Goal: Information Seeking & Learning: Learn about a topic

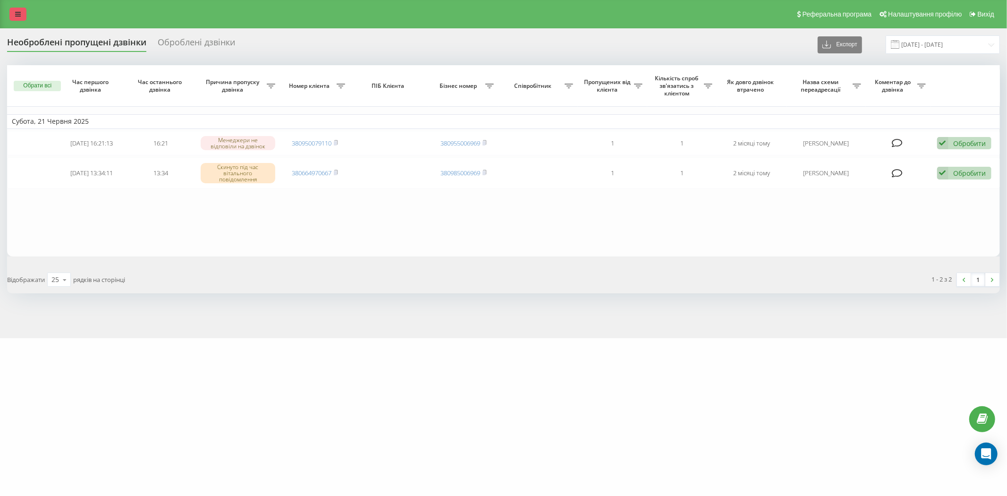
click at [24, 12] on link at bounding box center [17, 14] width 17 height 13
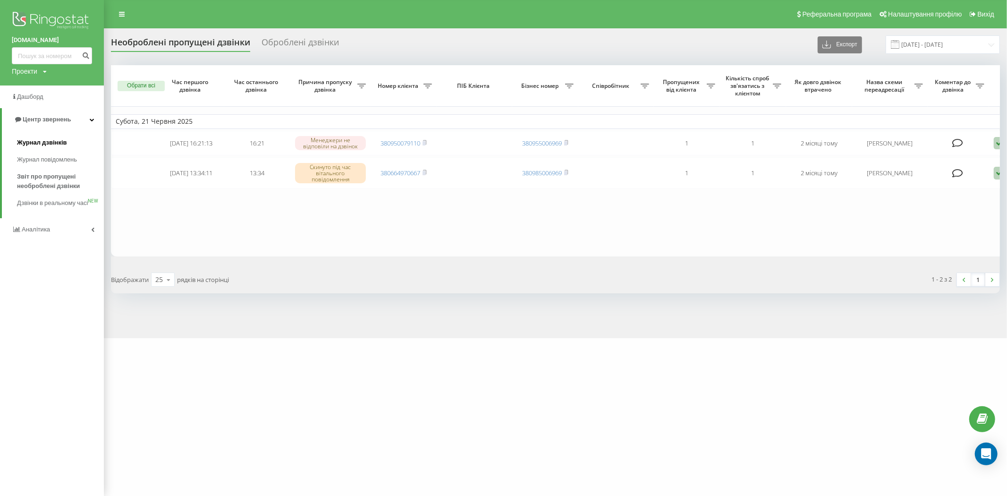
click at [56, 142] on span "Журнал дзвінків" at bounding box center [42, 142] width 50 height 9
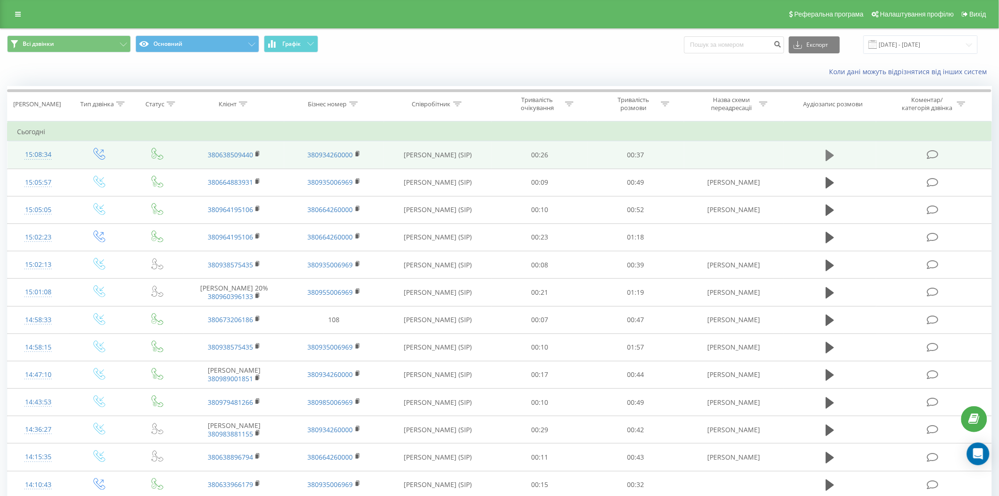
click at [825, 152] on button at bounding box center [830, 155] width 14 height 14
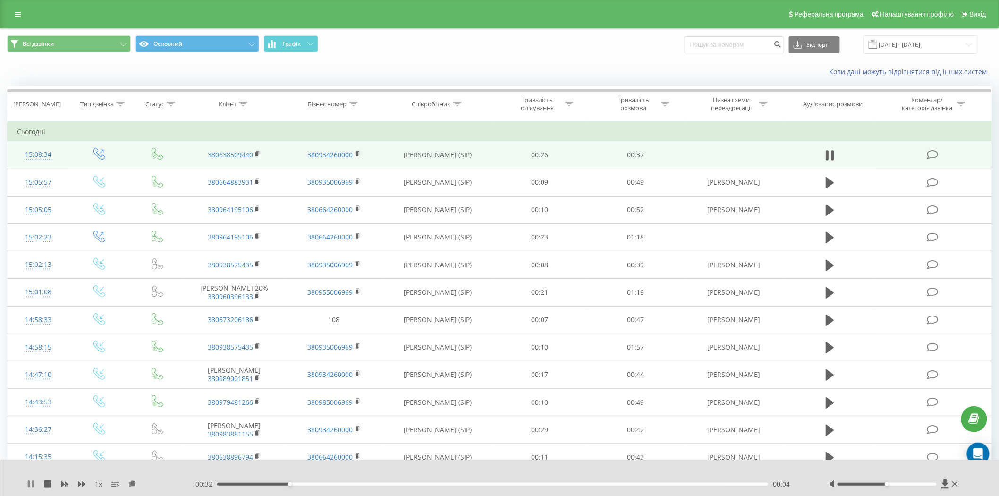
click at [27, 482] on icon at bounding box center [31, 484] width 8 height 8
click at [616, 465] on div "1 x - 00:32 00:05 00:05" at bounding box center [499, 478] width 999 height 36
click at [27, 482] on icon at bounding box center [31, 484] width 8 height 8
click at [583, 469] on div at bounding box center [493, 472] width 747 height 10
click at [28, 481] on icon at bounding box center [29, 484] width 2 height 8
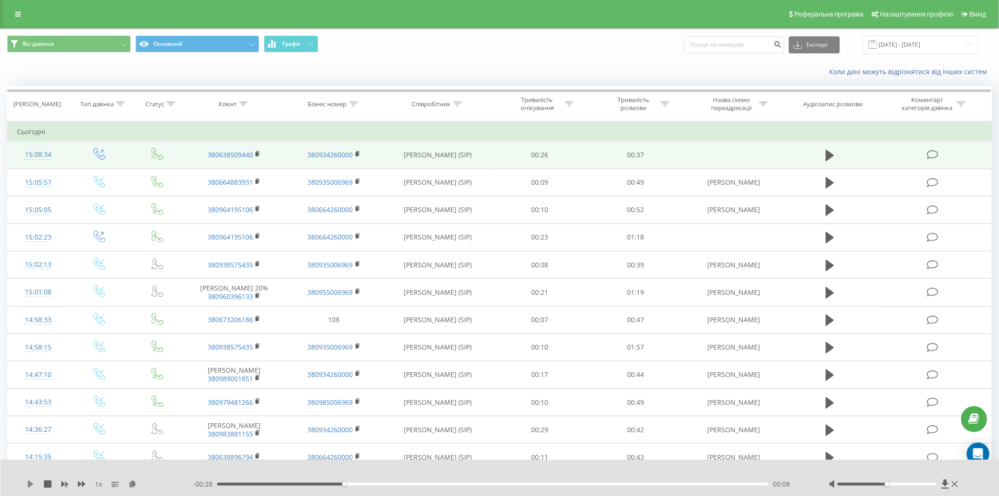
click at [27, 481] on icon at bounding box center [31, 484] width 8 height 8
click at [29, 480] on icon at bounding box center [29, 484] width 2 height 8
drag, startPoint x: 245, startPoint y: 483, endPoint x: 193, endPoint y: 480, distance: 52.1
click at [193, 480] on div "- 00:37 00:00 00:00" at bounding box center [499, 483] width 613 height 9
click at [27, 483] on icon at bounding box center [31, 484] width 8 height 8
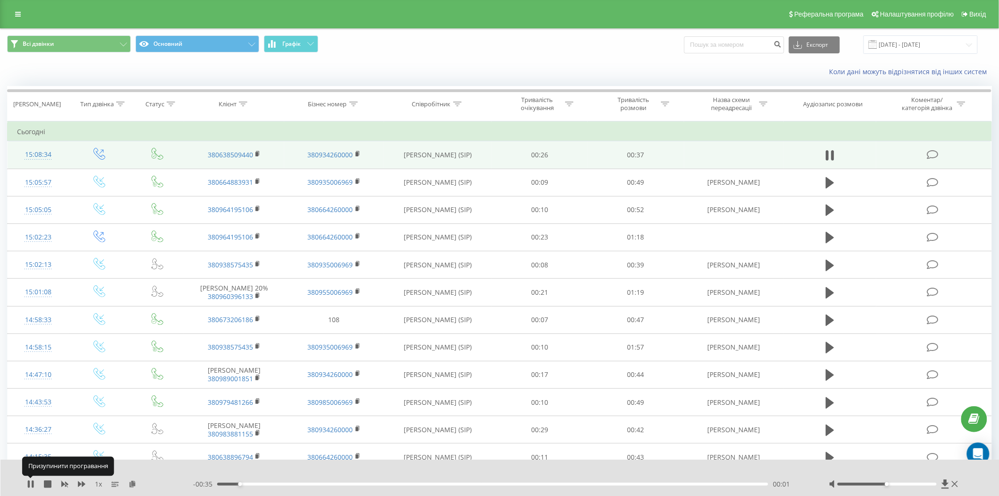
click at [27, 483] on icon at bounding box center [31, 484] width 8 height 8
click at [65, 484] on icon at bounding box center [64, 485] width 7 height 6
drag, startPoint x: 82, startPoint y: 484, endPoint x: 77, endPoint y: 486, distance: 5.1
click at [82, 484] on icon at bounding box center [82, 484] width 8 height 6
click at [64, 485] on icon at bounding box center [65, 484] width 8 height 8
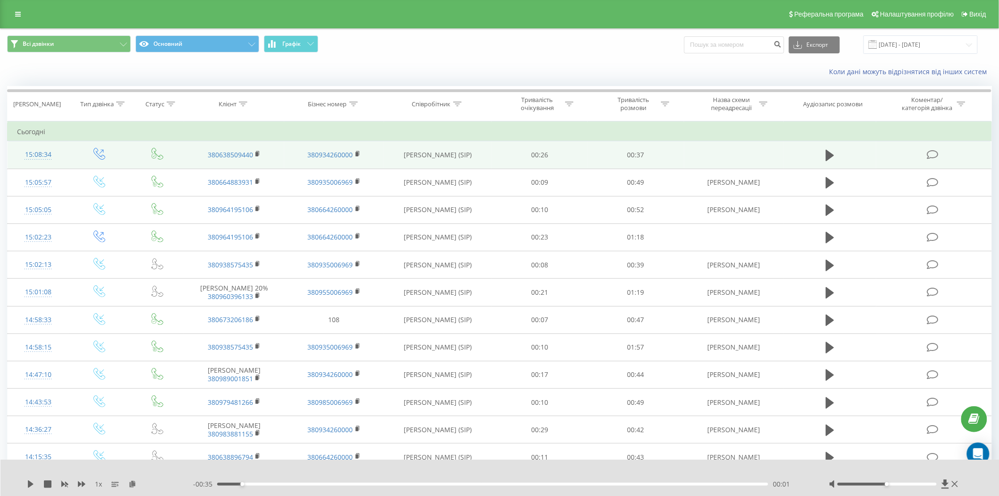
click at [25, 483] on div "1 x - 00:35 00:01 00:01" at bounding box center [499, 478] width 999 height 36
click at [29, 483] on icon at bounding box center [31, 484] width 6 height 8
click at [28, 484] on icon at bounding box center [29, 484] width 2 height 8
click at [30, 482] on icon at bounding box center [31, 484] width 6 height 8
click at [75, 482] on div "1 x" at bounding box center [110, 483] width 166 height 9
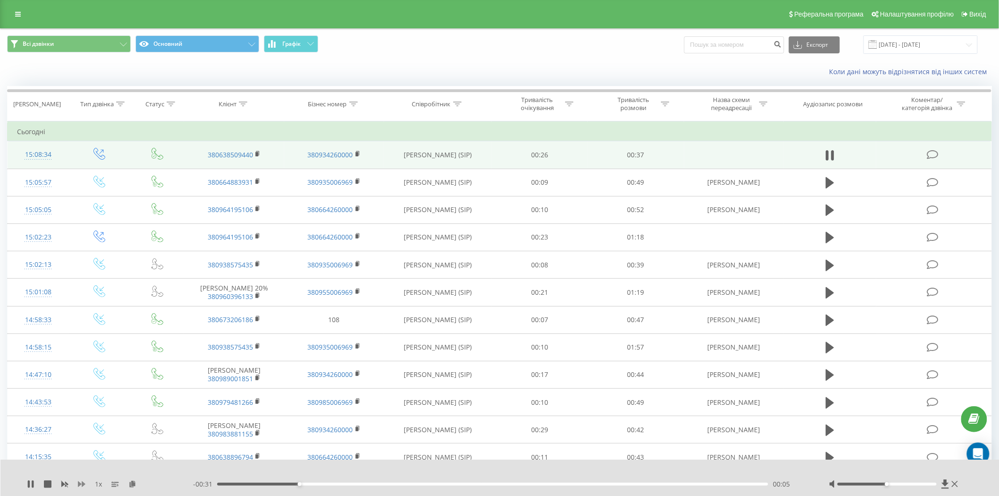
click at [81, 482] on icon at bounding box center [82, 484] width 8 height 8
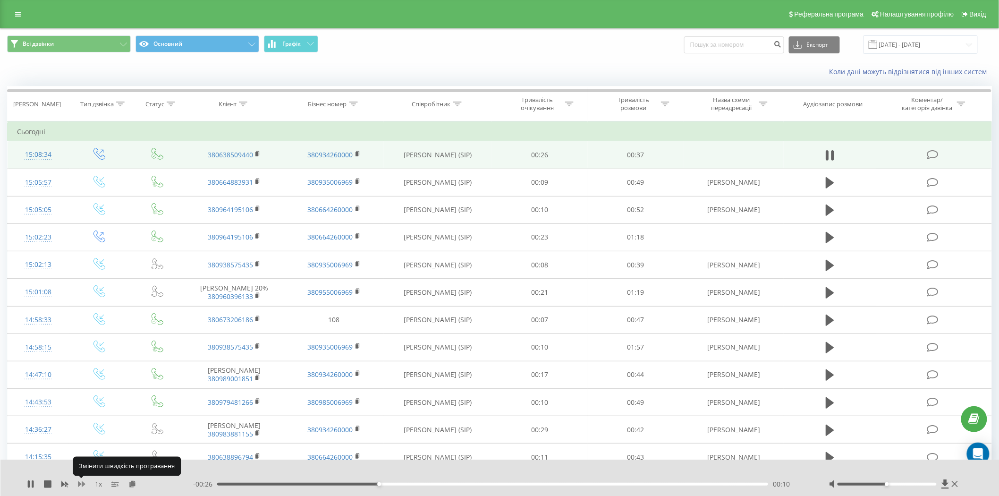
click at [81, 482] on icon at bounding box center [82, 484] width 8 height 8
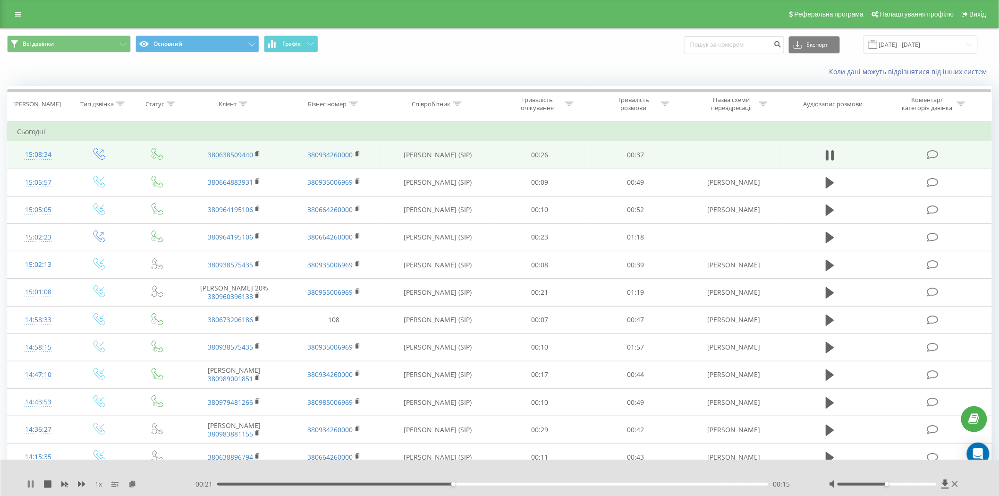
click at [30, 480] on icon at bounding box center [31, 484] width 8 height 8
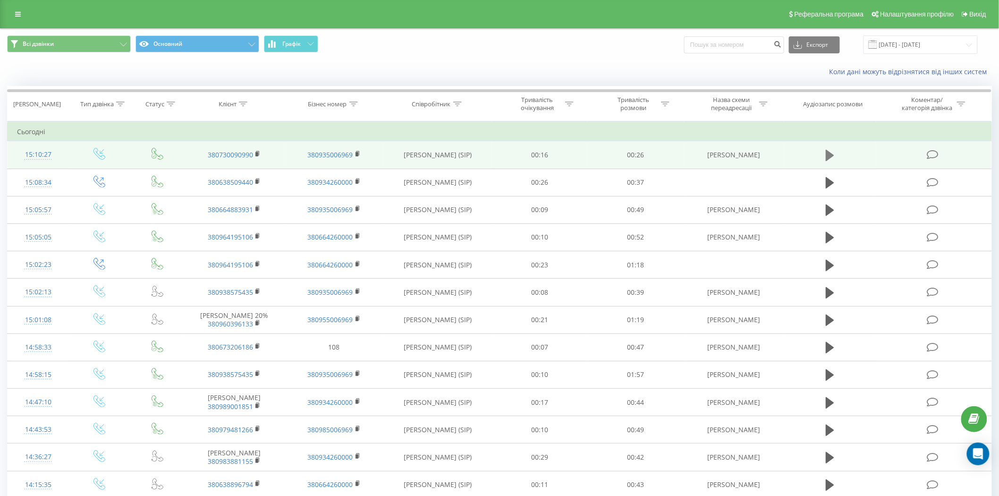
click at [829, 152] on icon at bounding box center [830, 155] width 9 height 11
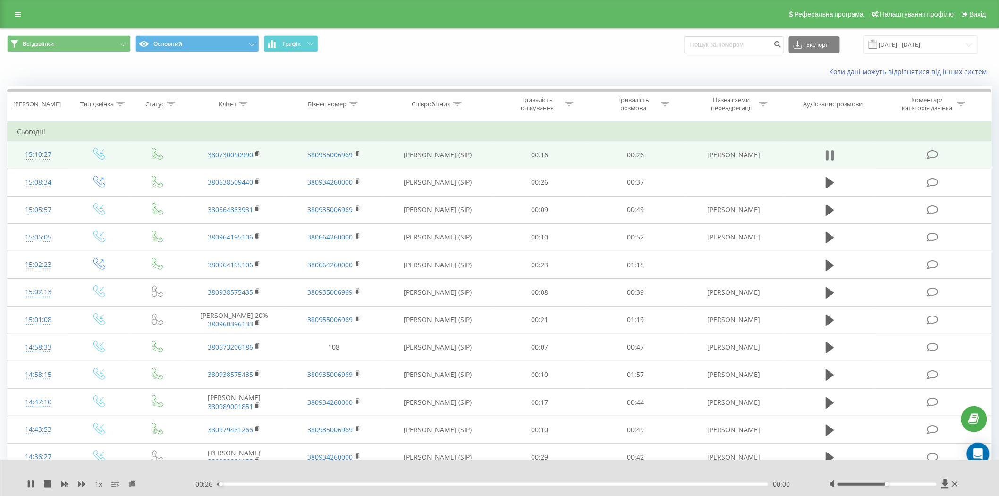
click at [832, 153] on icon at bounding box center [830, 155] width 9 height 13
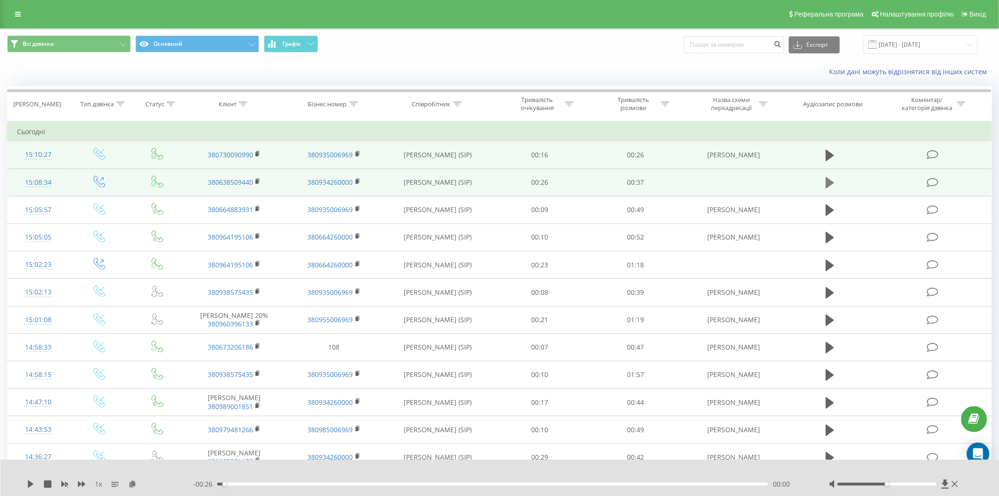
click at [830, 178] on icon at bounding box center [830, 182] width 9 height 13
drag, startPoint x: 894, startPoint y: 483, endPoint x: 995, endPoint y: 490, distance: 101.3
click at [996, 490] on div "1 x - 00:33 00:03 00:03" at bounding box center [499, 478] width 999 height 36
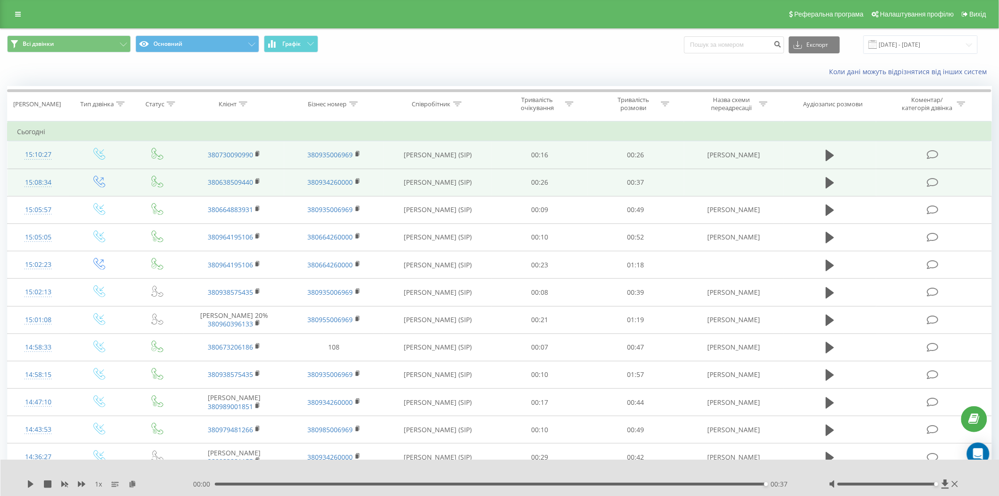
click at [688, 483] on div "00:37" at bounding box center [490, 484] width 551 height 3
click at [27, 483] on icon at bounding box center [31, 484] width 8 height 8
click at [28, 483] on icon at bounding box center [29, 484] width 2 height 8
click at [27, 483] on icon at bounding box center [31, 484] width 8 height 8
click at [477, 485] on div "00:00 00:37 00:37" at bounding box center [499, 483] width 613 height 9
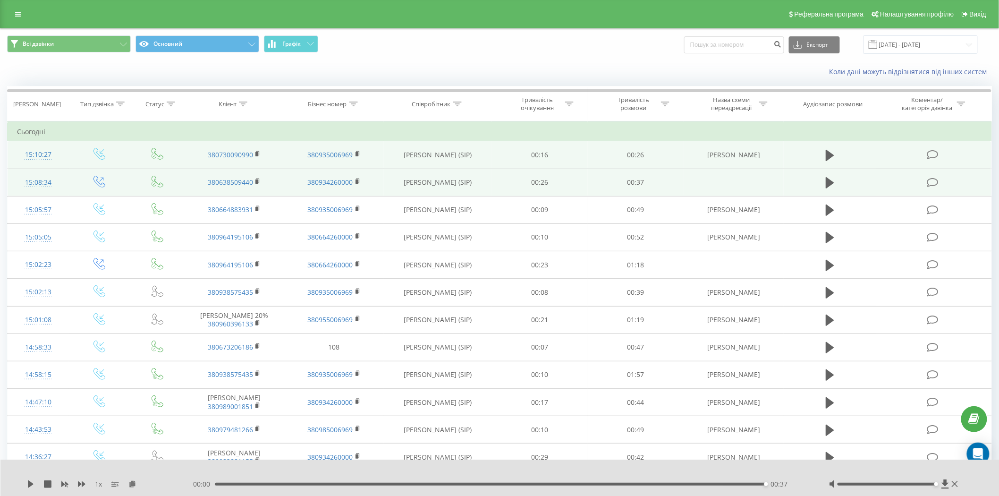
click at [478, 485] on div "00:37" at bounding box center [490, 484] width 551 height 3
click at [783, 119] on th "Назва схеми переадресації" at bounding box center [734, 103] width 100 height 35
click at [28, 483] on icon at bounding box center [31, 484] width 6 height 8
click at [953, 482] on icon at bounding box center [955, 484] width 6 height 6
